Goal: Task Accomplishment & Management: Manage account settings

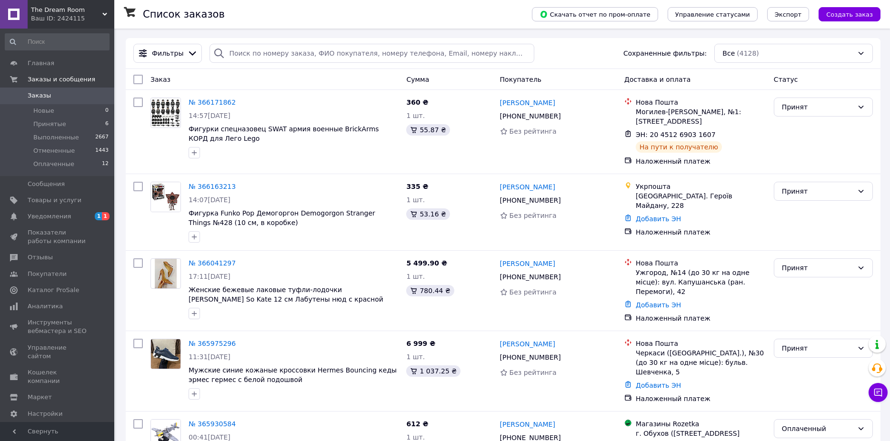
click at [214, 184] on link "№ 366163213" at bounding box center [212, 187] width 47 height 8
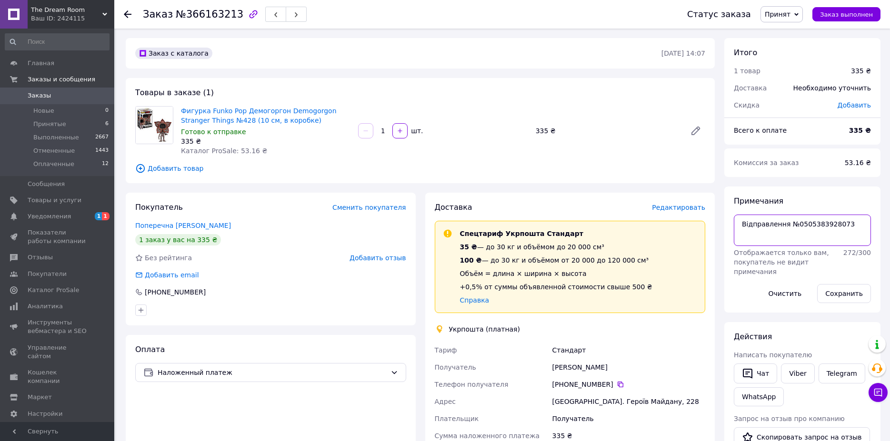
click at [813, 228] on textarea "Відправлення №0505383928073" at bounding box center [802, 230] width 137 height 31
click at [50, 92] on span "Заказы" at bounding box center [58, 95] width 60 height 9
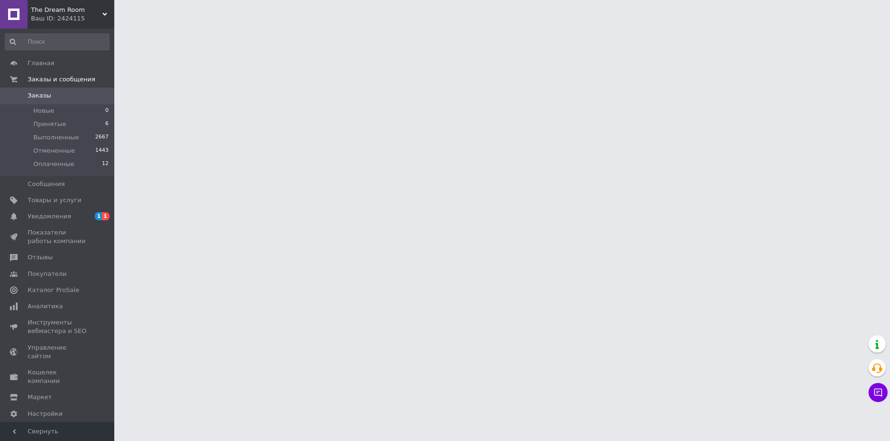
click at [61, 19] on div "Ваш ID: 2424115" at bounding box center [72, 18] width 83 height 9
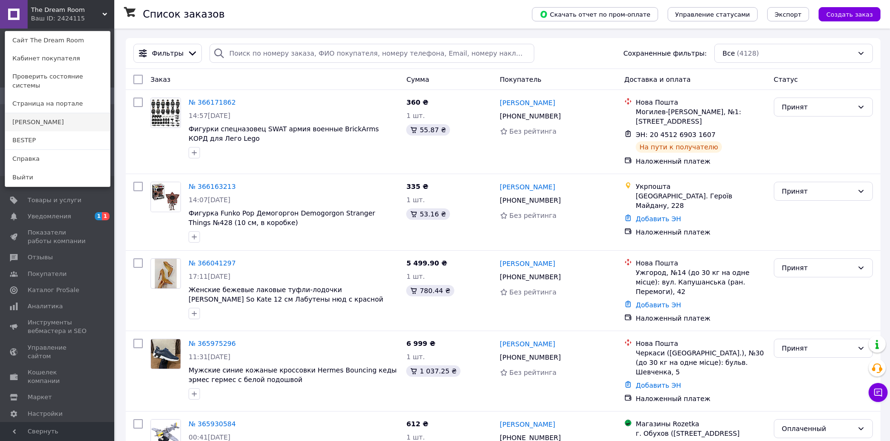
click at [28, 113] on link "[PERSON_NAME]" at bounding box center [57, 122] width 105 height 18
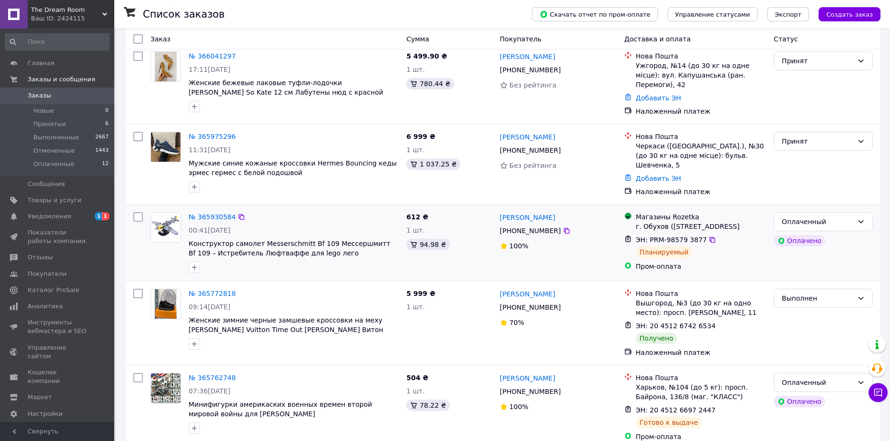
scroll to position [243, 0]
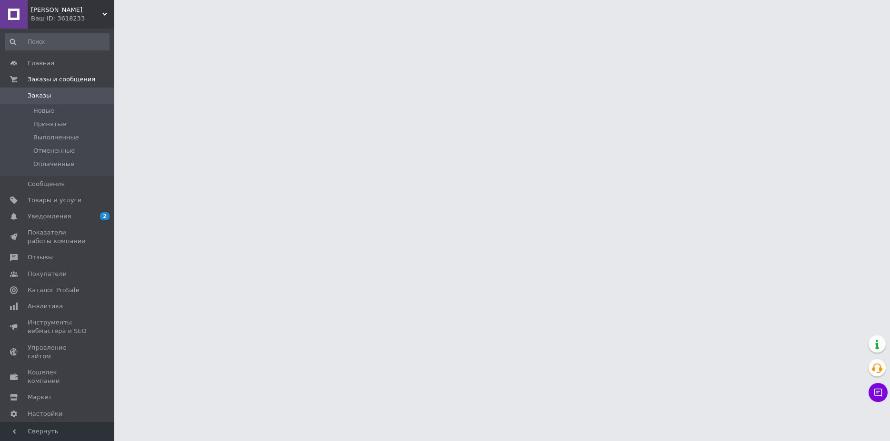
click at [81, 8] on span "[PERSON_NAME]" at bounding box center [66, 10] width 71 height 9
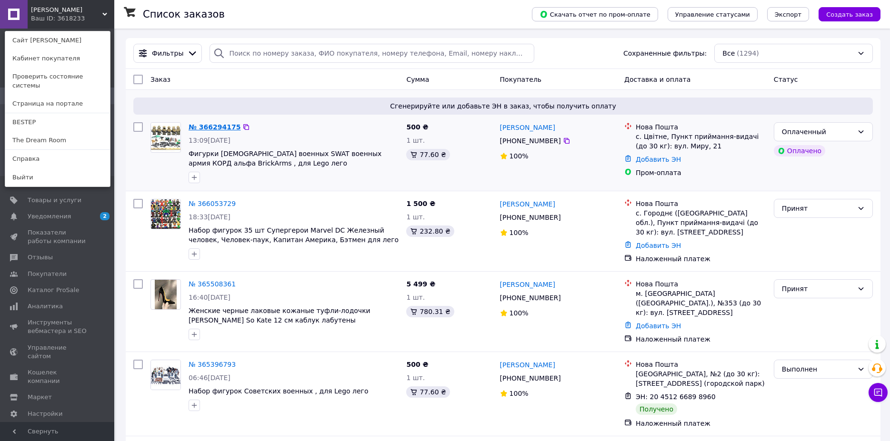
click at [216, 130] on link "№ 366294175" at bounding box center [215, 127] width 52 height 8
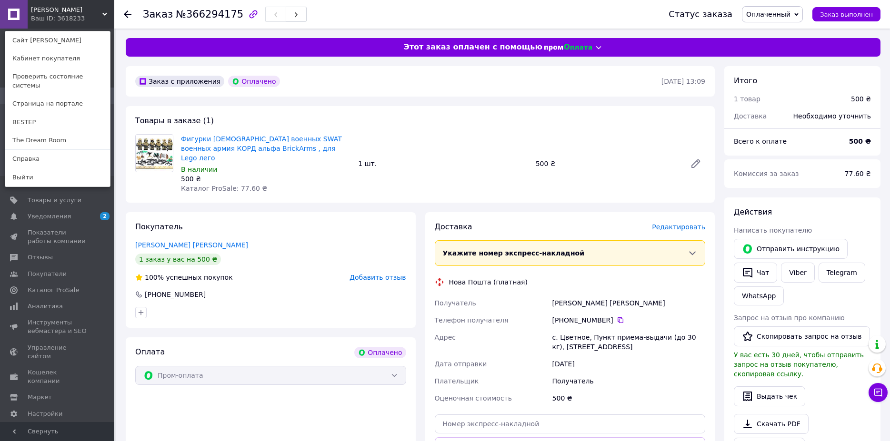
click at [667, 223] on span "Редактировать" at bounding box center [678, 227] width 53 height 8
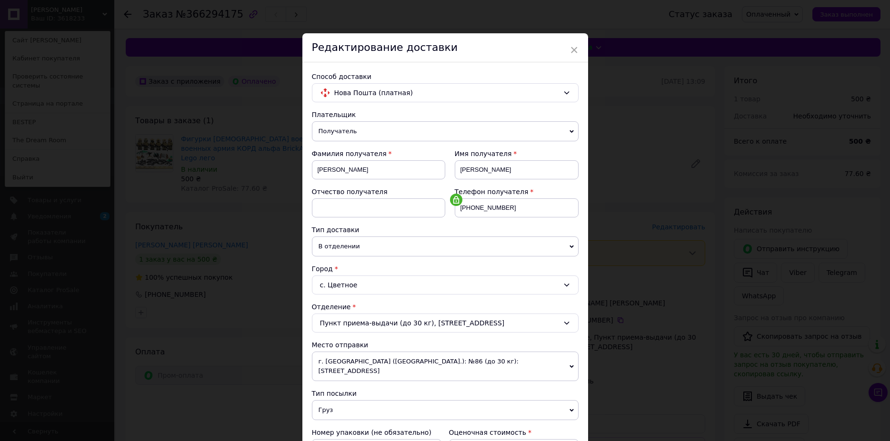
scroll to position [191, 0]
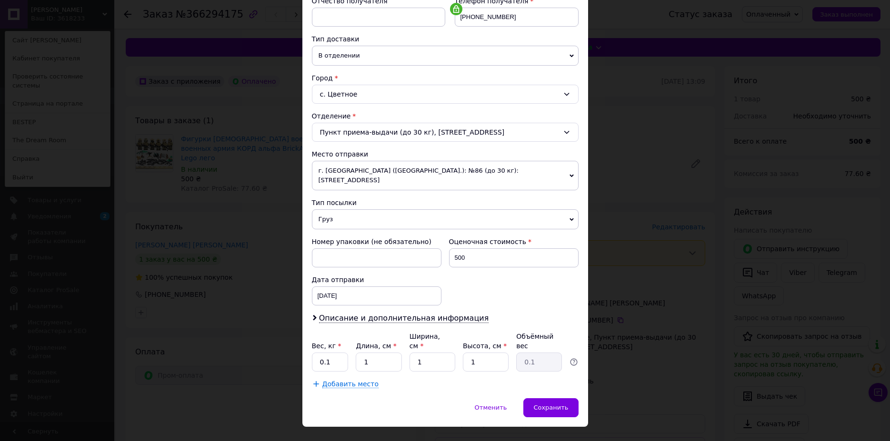
click at [623, 334] on div "× Редактирование доставки Способ доставки Нова Пошта (платная) Плательщик Получ…" at bounding box center [445, 220] width 890 height 441
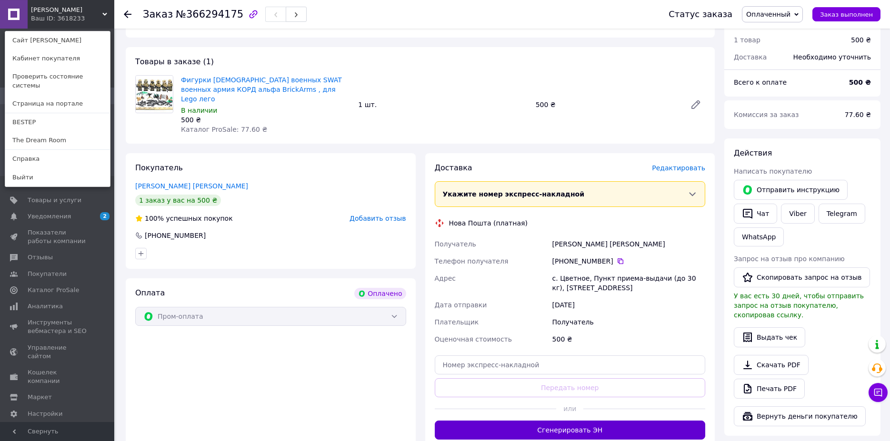
scroll to position [97, 0]
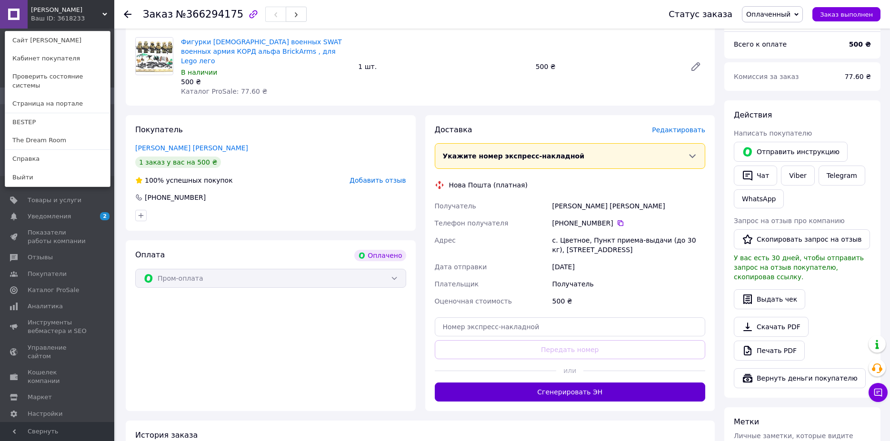
click at [601, 388] on button "Сгенерировать ЭН" at bounding box center [570, 392] width 271 height 19
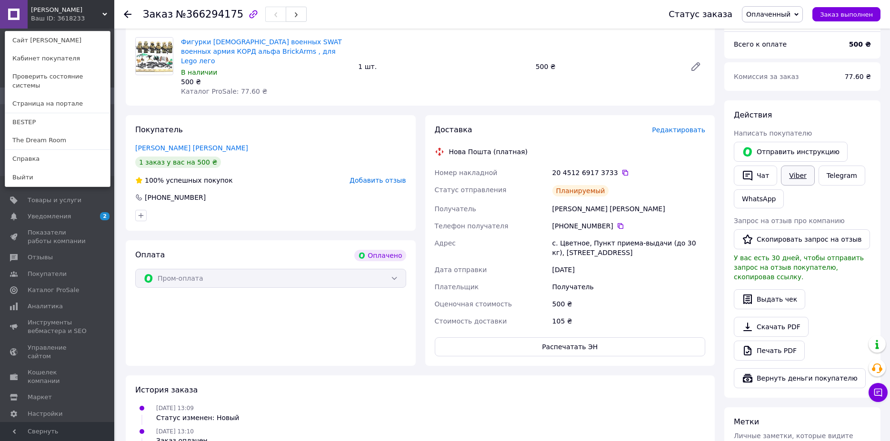
click at [798, 174] on link "Viber" at bounding box center [797, 176] width 33 height 20
click at [582, 414] on ul "12.10.2025 13:09 Статус изменен: Новый 12.10.2025 13:10 Заказ оплачен 12.10.202…" at bounding box center [420, 447] width 570 height 88
click at [328, 338] on div "Оплата Оплачено Пром-оплата" at bounding box center [271, 303] width 290 height 126
click at [30, 113] on link "BESTEP" at bounding box center [57, 122] width 105 height 18
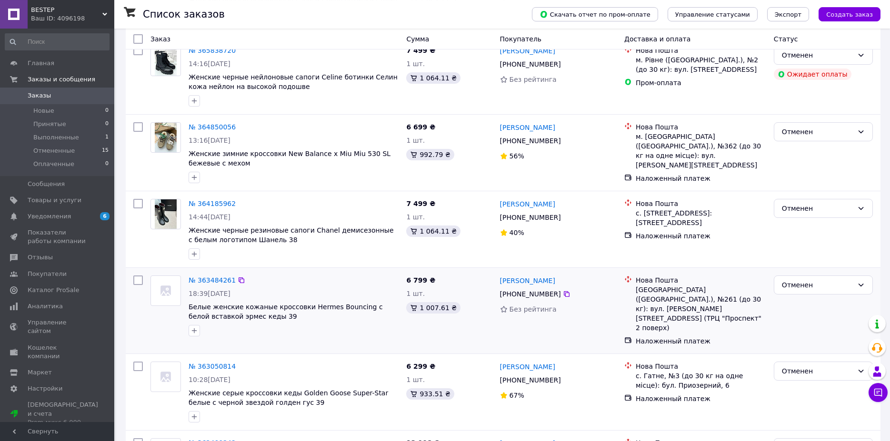
scroll to position [146, 0]
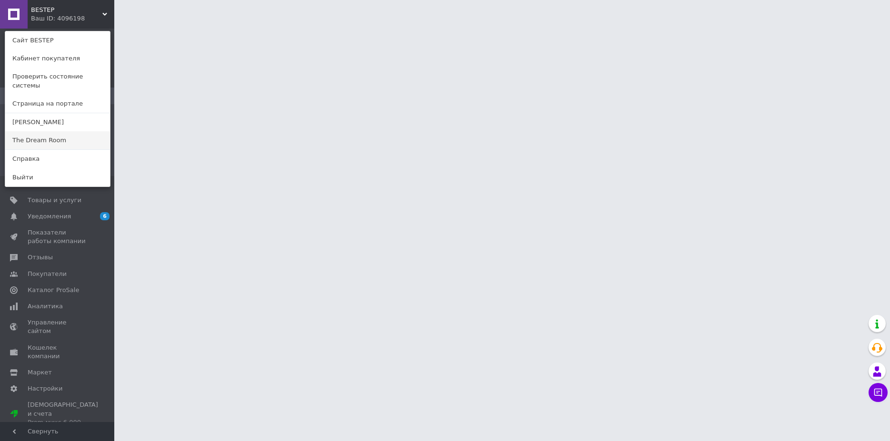
click at [42, 131] on link "The Dream Room" at bounding box center [57, 140] width 105 height 18
